Goal: Navigation & Orientation: Find specific page/section

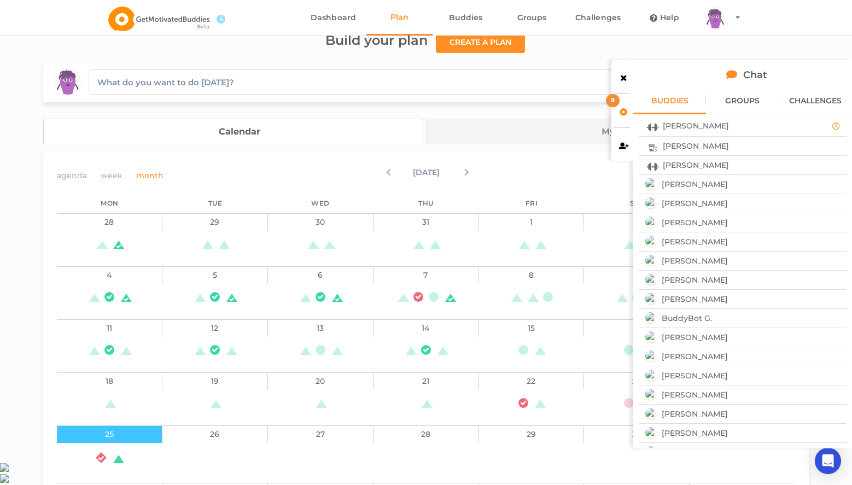
click at [624, 108] on icon at bounding box center [623, 111] width 9 height 8
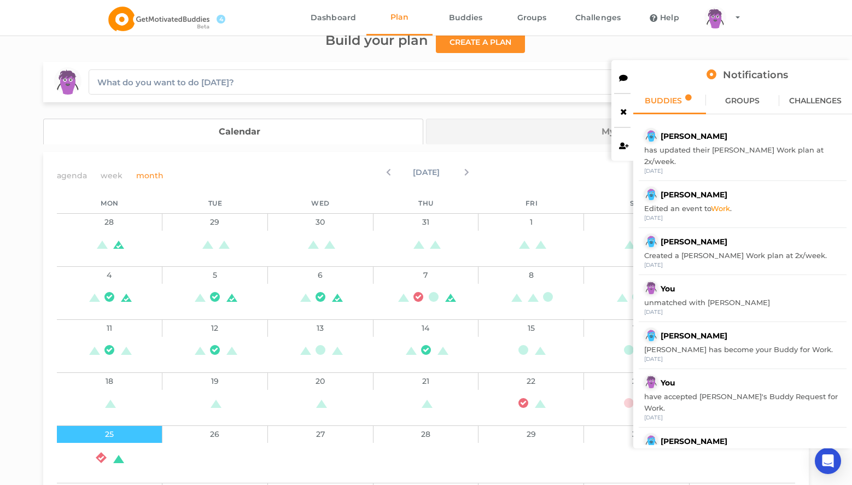
click at [624, 106] on div at bounding box center [623, 110] width 22 height 33
